Goal: Task Accomplishment & Management: Manage account settings

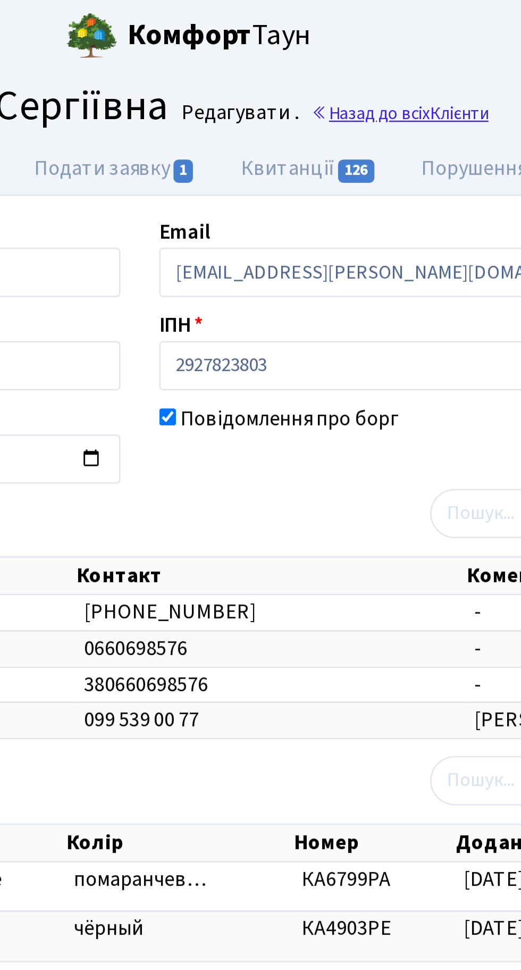
click at [376, 44] on link "Назад до всіх Клієнти" at bounding box center [367, 46] width 73 height 10
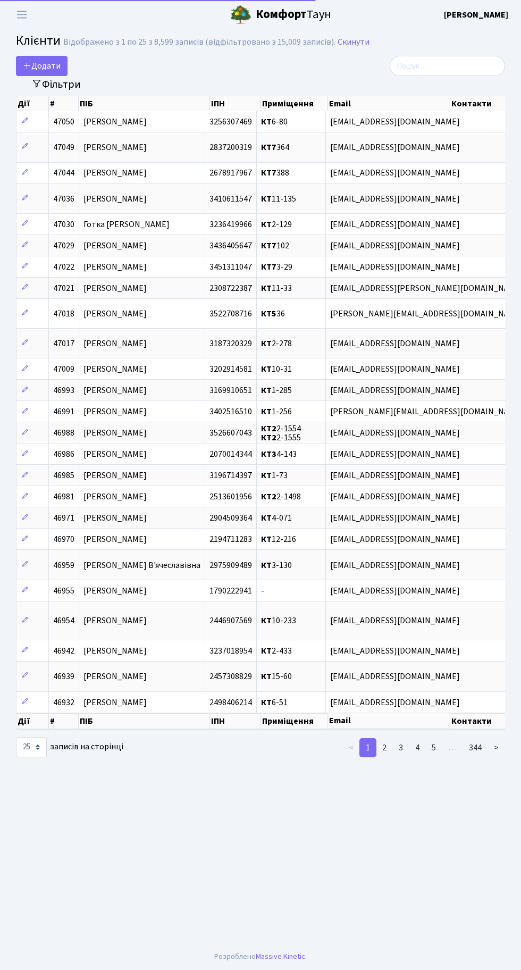
select select "25"
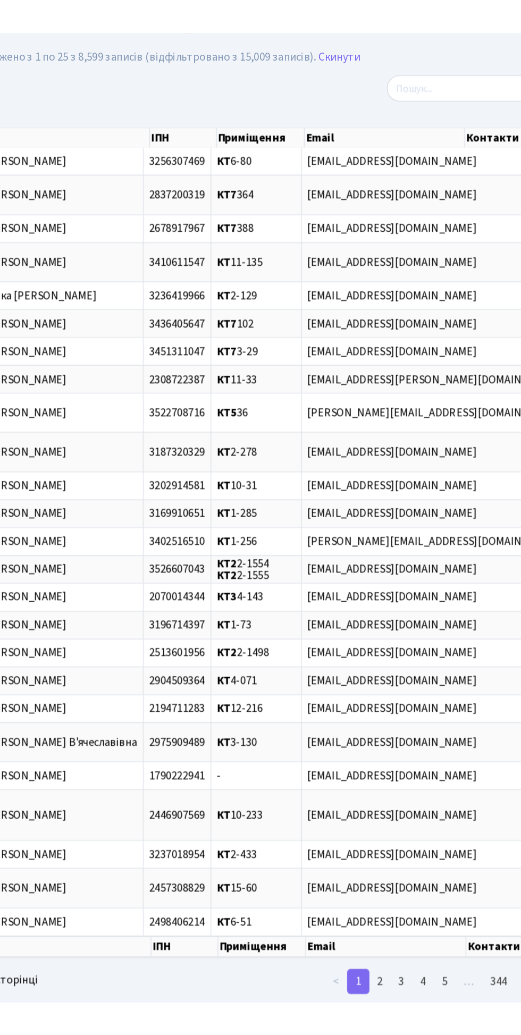
scroll to position [0, 1]
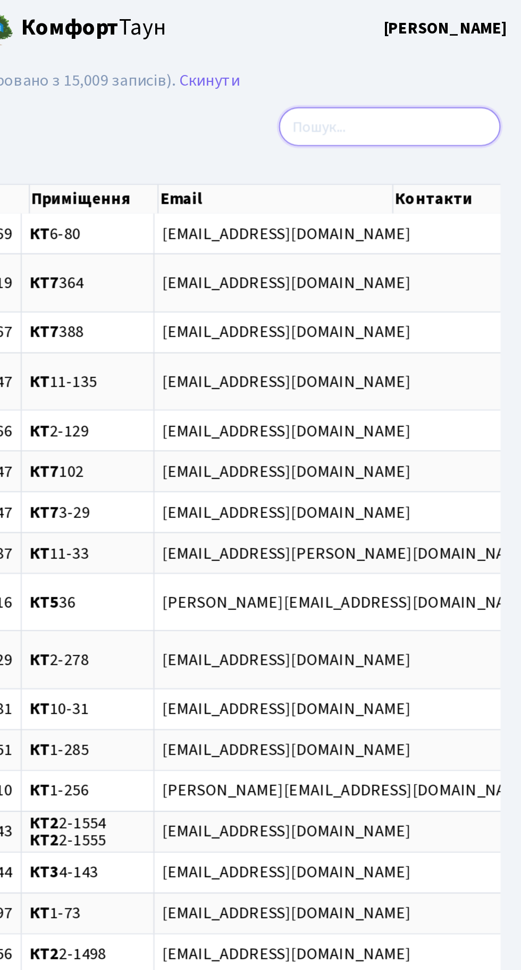
click at [430, 61] on input "search" at bounding box center [447, 66] width 115 height 20
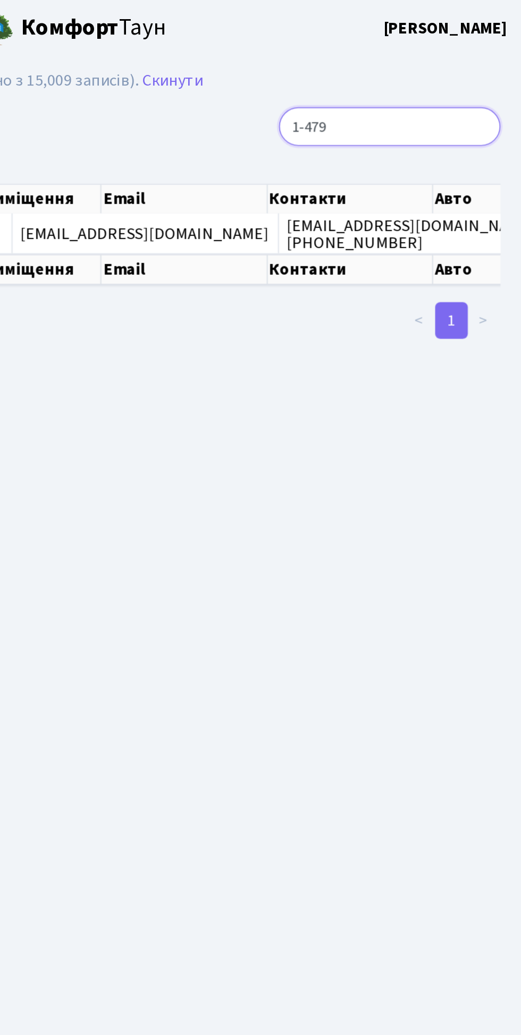
scroll to position [0, 0]
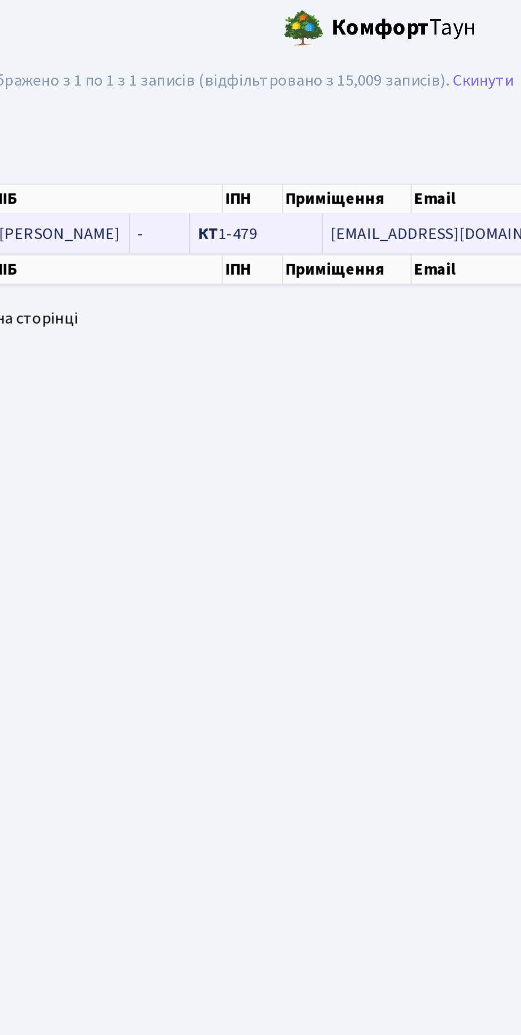
type input "1-479"
click at [217, 120] on span "КТ 1-479" at bounding box center [201, 122] width 31 height 12
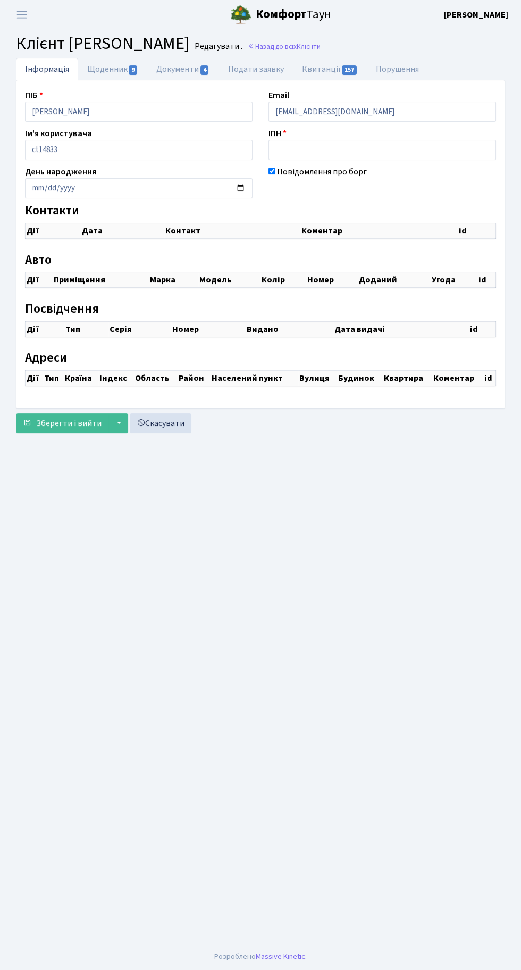
checkbox input "true"
select select "25"
